Goal: Task Accomplishment & Management: Manage account settings

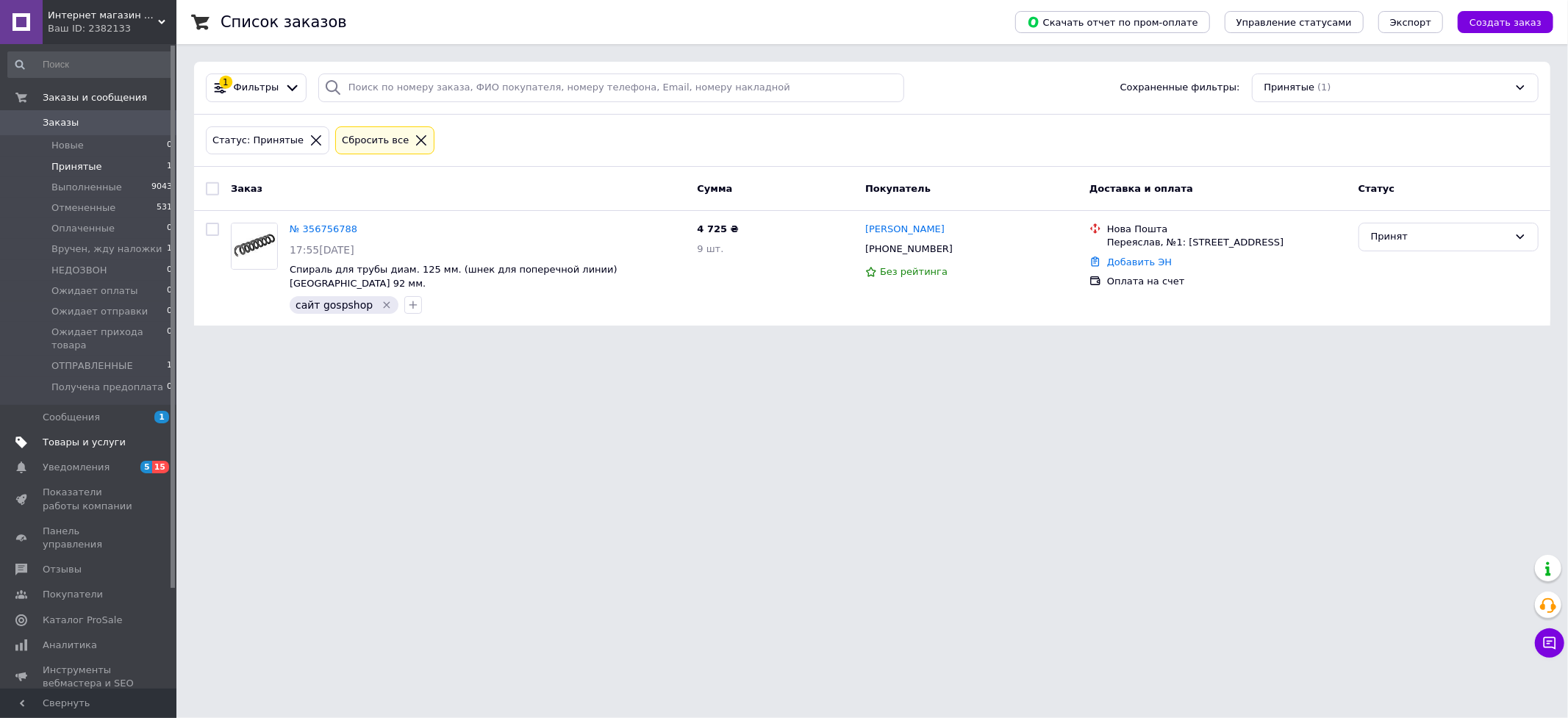
click at [61, 435] on span "Товары и услуги" at bounding box center [84, 442] width 83 height 13
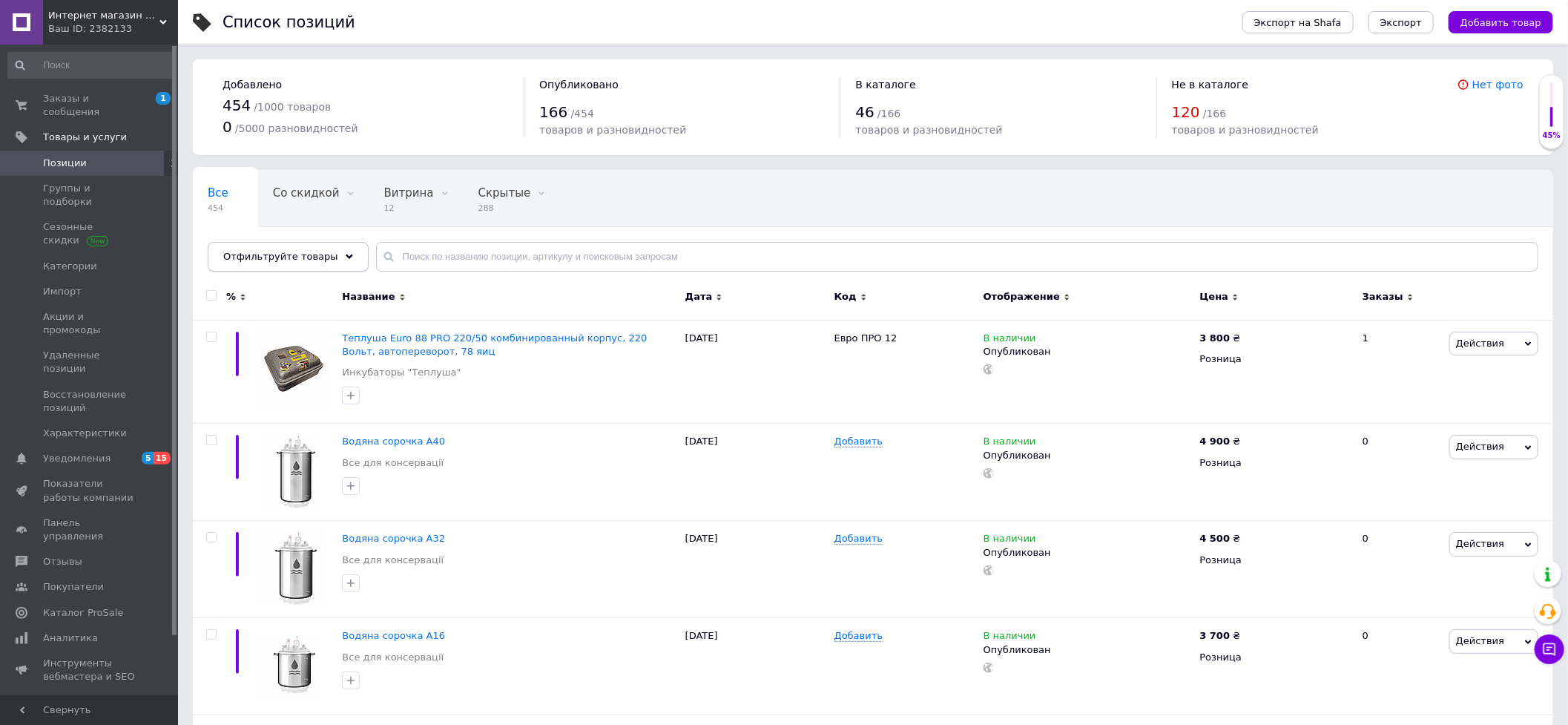
click at [261, 256] on span "Отфильтруйте товары" at bounding box center [280, 255] width 115 height 11
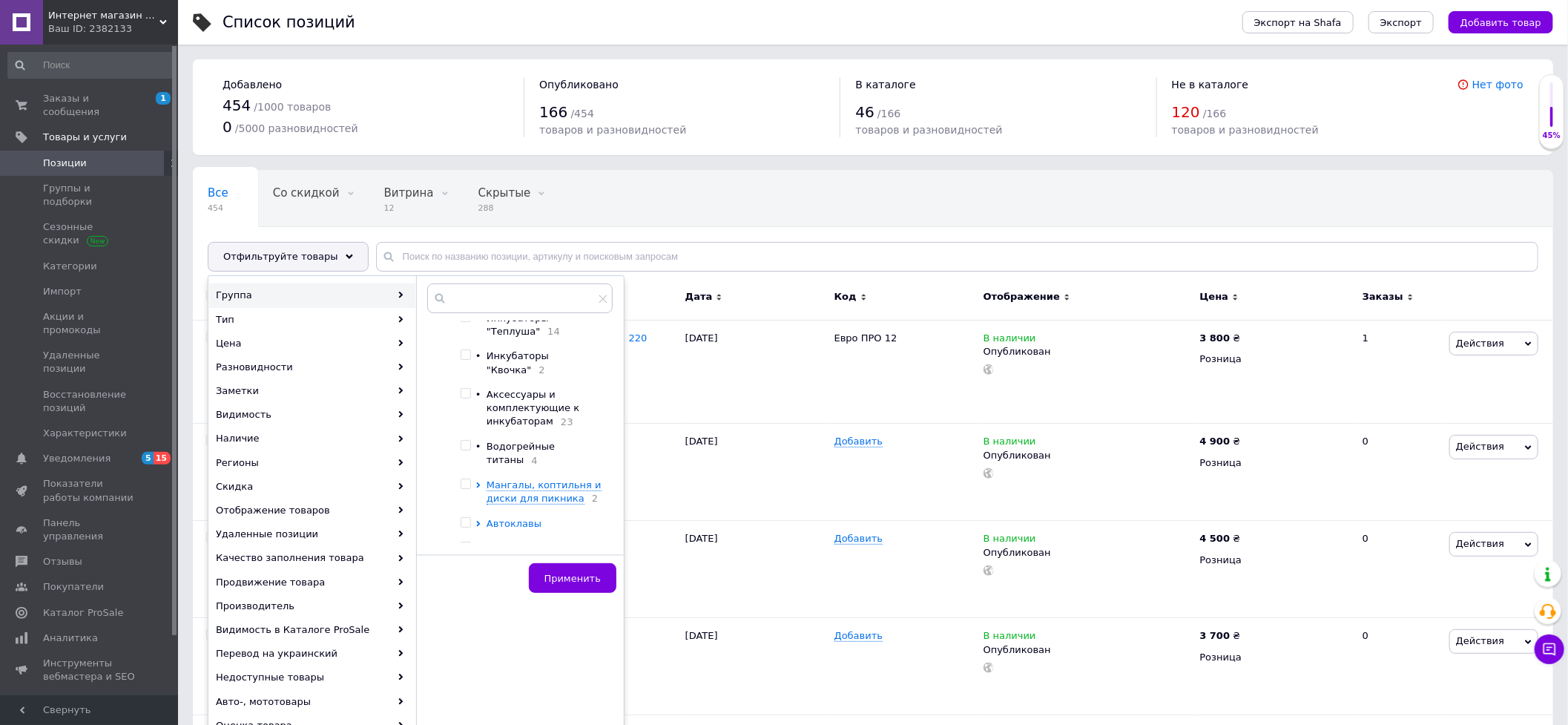
scroll to position [54, 0]
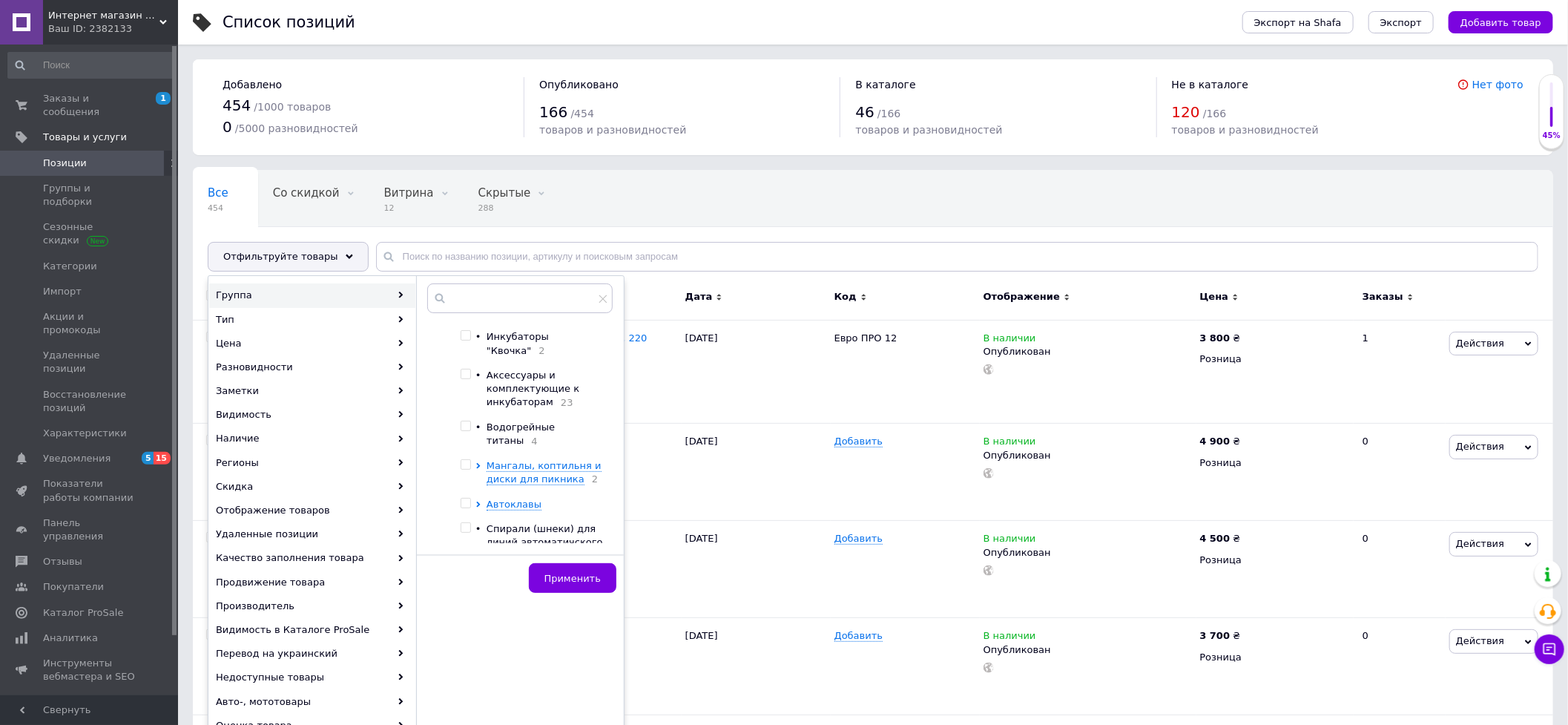
click at [470, 523] on input "checkbox" at bounding box center [465, 528] width 10 height 10
checkbox input "true"
click at [555, 580] on span "Применить" at bounding box center [572, 578] width 56 height 11
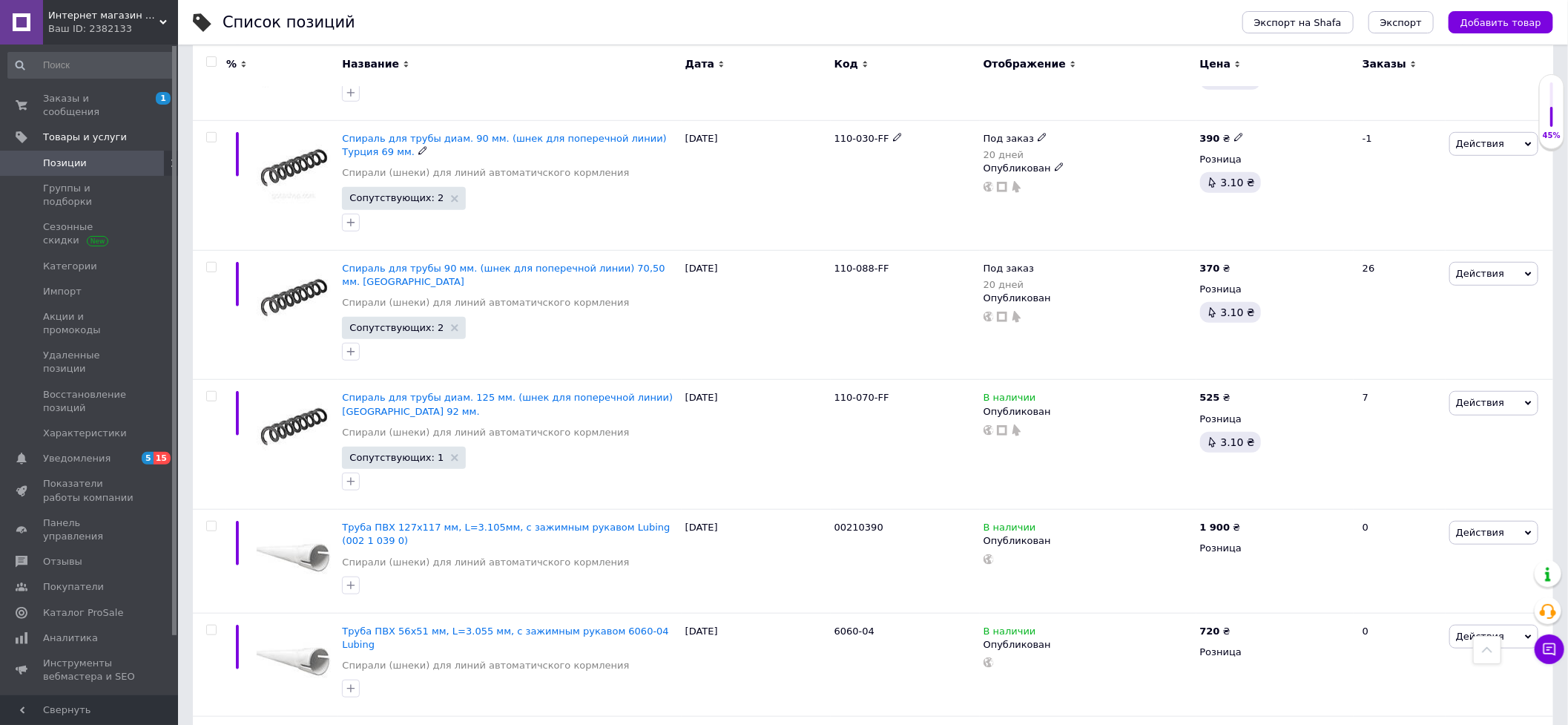
scroll to position [576, 0]
click at [1040, 391] on icon at bounding box center [1044, 395] width 9 height 9
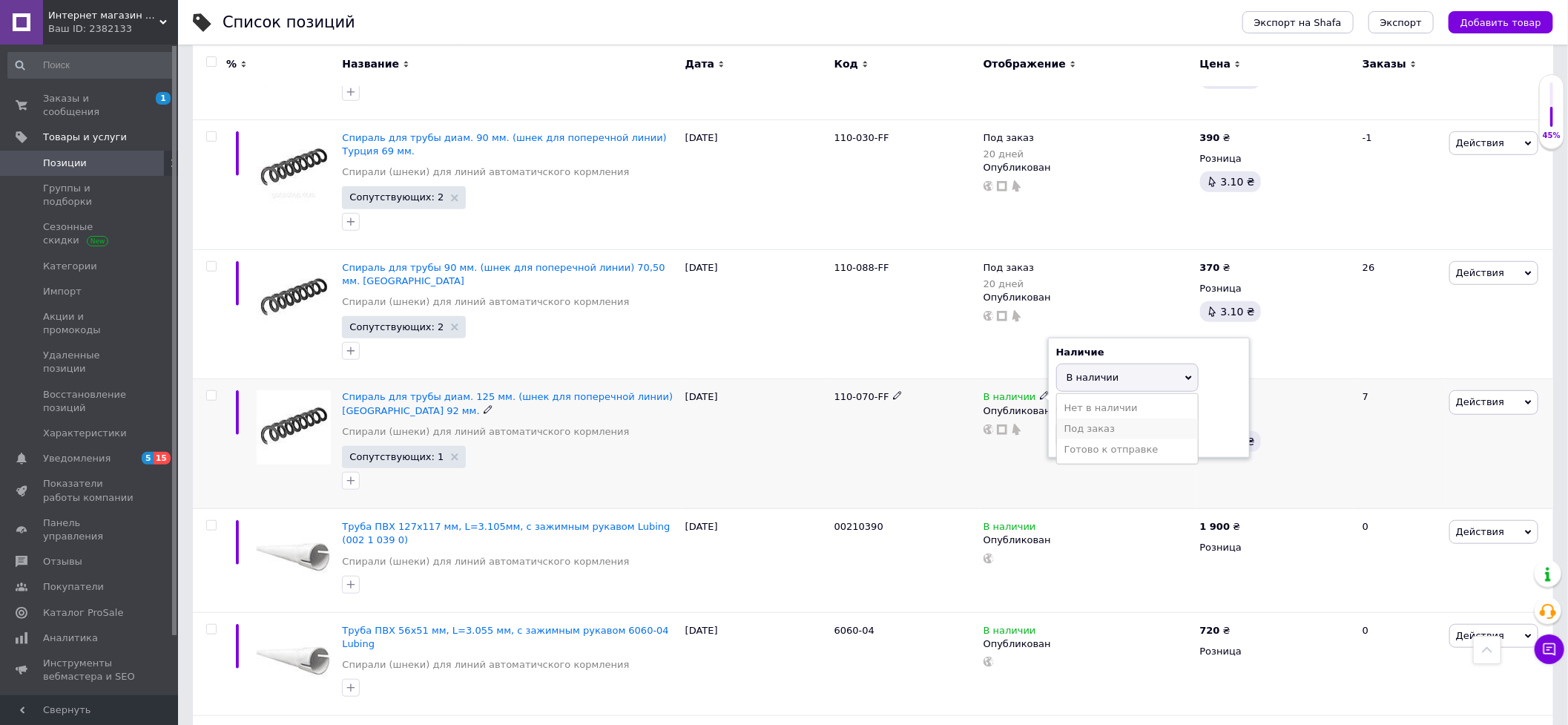
click at [1072, 419] on li "Под заказ" at bounding box center [1128, 429] width 141 height 21
click at [1087, 391] on input "7" at bounding box center [1113, 405] width 113 height 29
type input "20"
click at [1374, 413] on div "7" at bounding box center [1400, 444] width 92 height 130
